Goal: Task Accomplishment & Management: Use online tool/utility

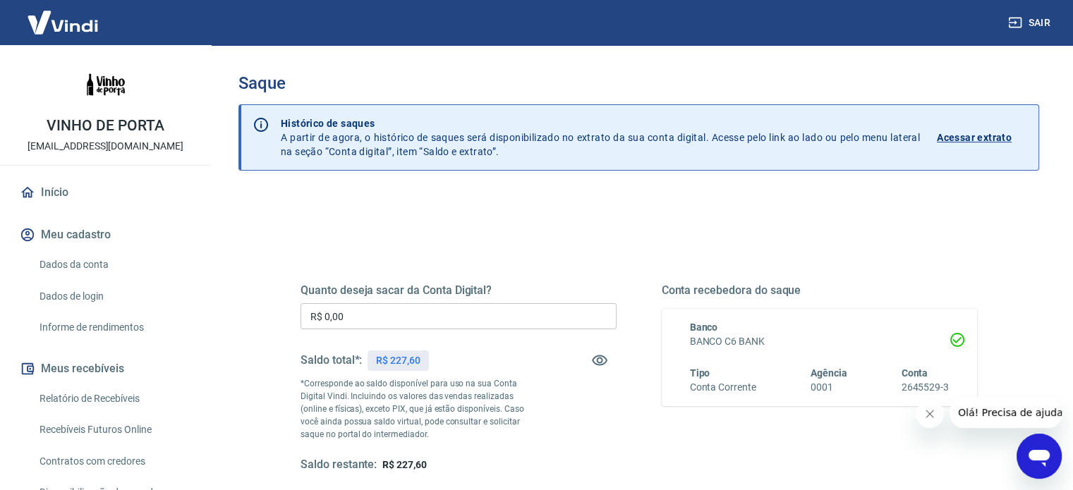
drag, startPoint x: 363, startPoint y: 318, endPoint x: 222, endPoint y: 339, distance: 143.4
click at [222, 339] on div "Saque Histórico de saques A partir de agora, o histórico de saques será disponi…" at bounding box center [639, 320] width 835 height 550
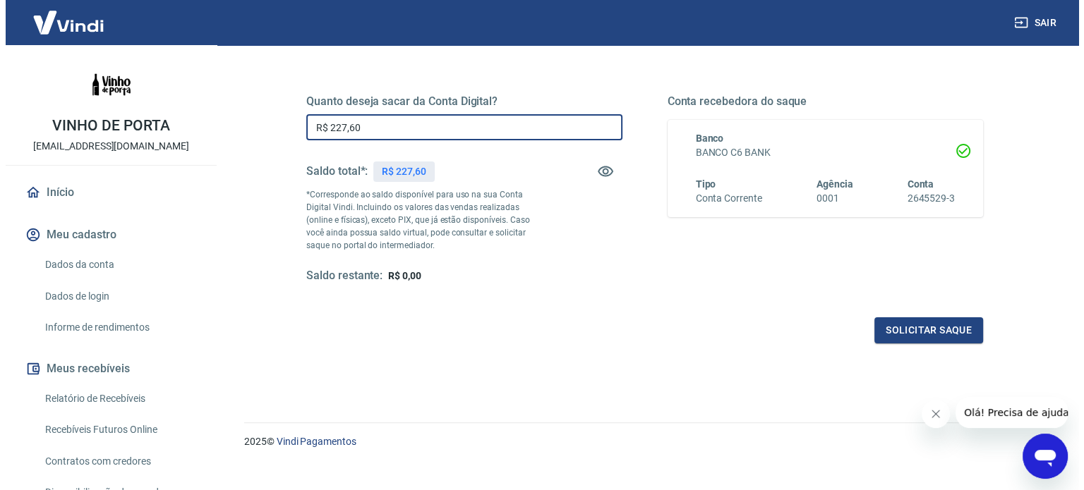
scroll to position [206, 0]
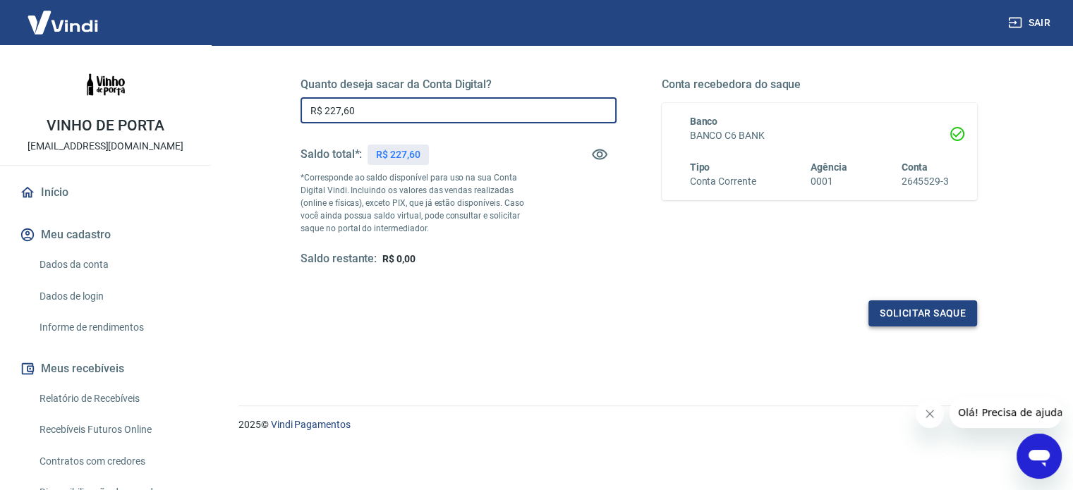
type input "R$ 227,60"
click at [917, 322] on button "Solicitar saque" at bounding box center [922, 314] width 109 height 26
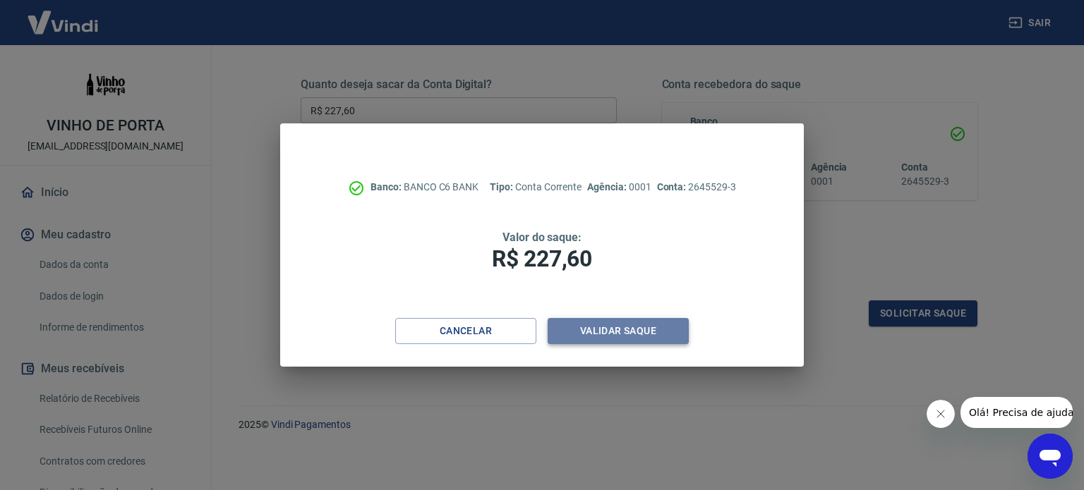
click at [653, 334] on button "Validar saque" at bounding box center [617, 331] width 141 height 26
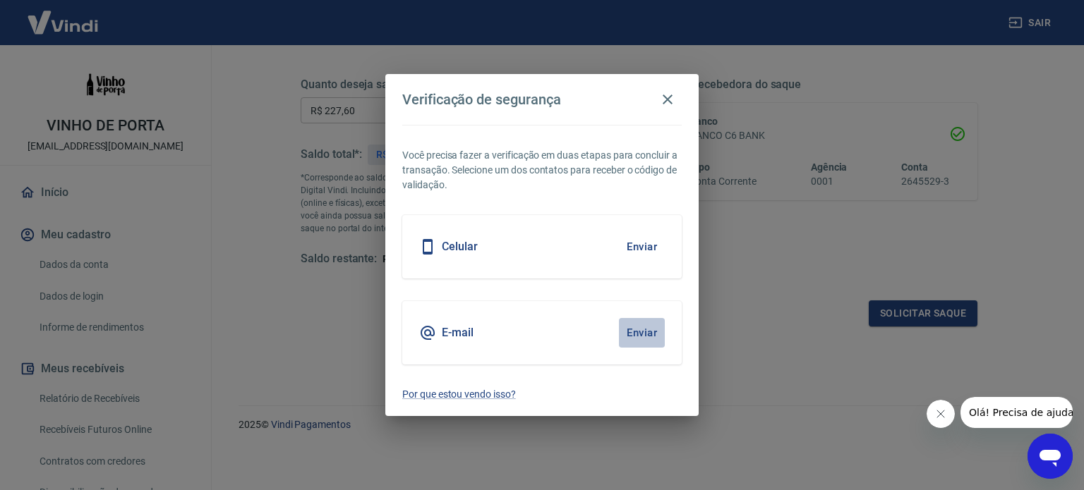
click at [641, 328] on button "Enviar" at bounding box center [642, 333] width 46 height 30
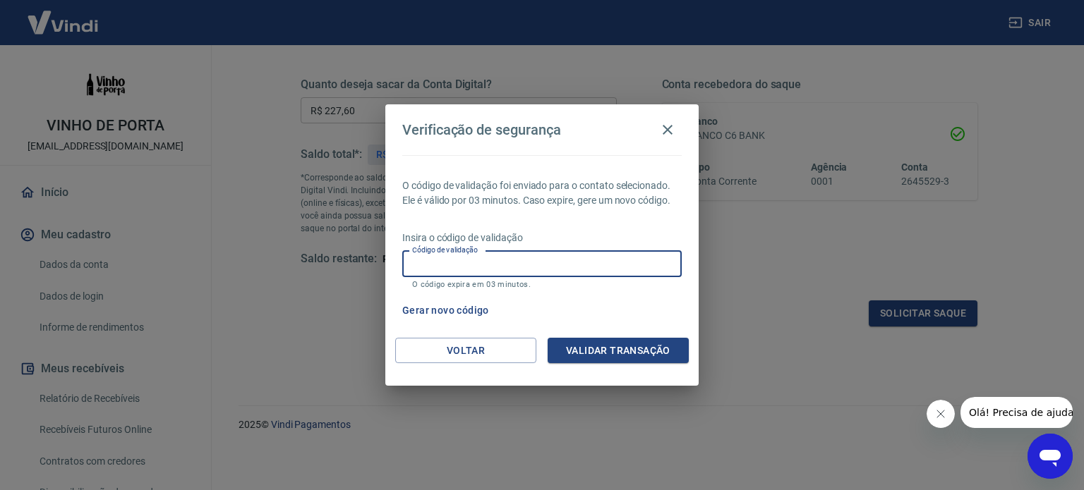
click at [511, 264] on input "Código de validação" at bounding box center [541, 264] width 279 height 26
type input "736756"
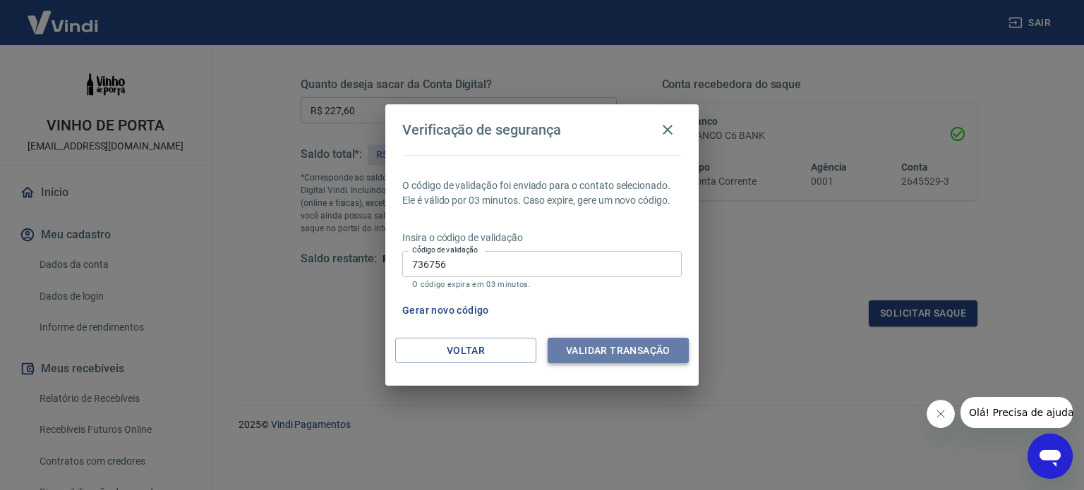
click at [639, 355] on button "Validar transação" at bounding box center [617, 351] width 141 height 26
